Goal: Find specific page/section: Find specific page/section

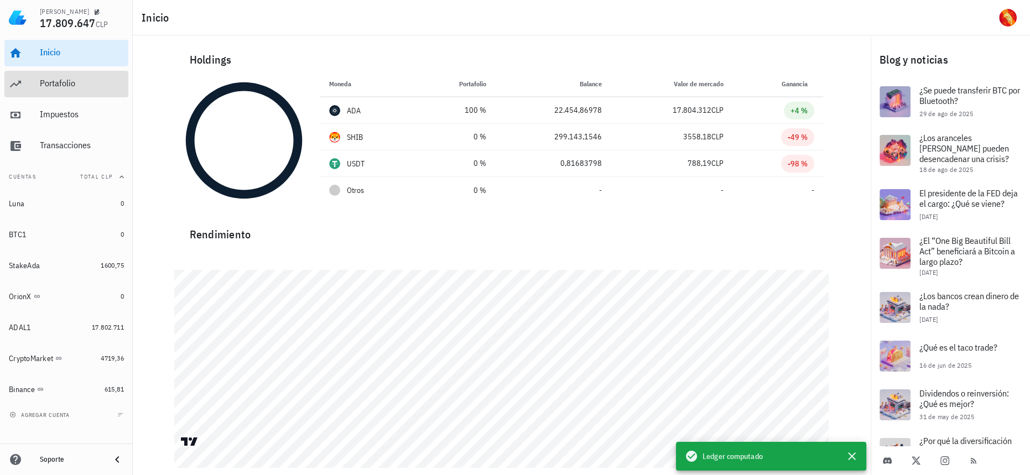
click at [30, 86] on link "Portafolio" at bounding box center [66, 84] width 124 height 27
